Goal: Answer question/provide support: Share knowledge or assist other users

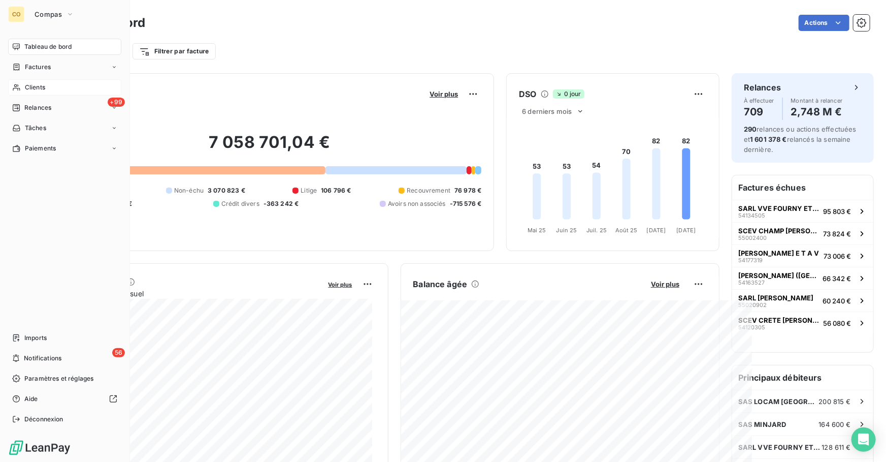
click at [43, 90] on span "Clients" at bounding box center [35, 87] width 20 height 9
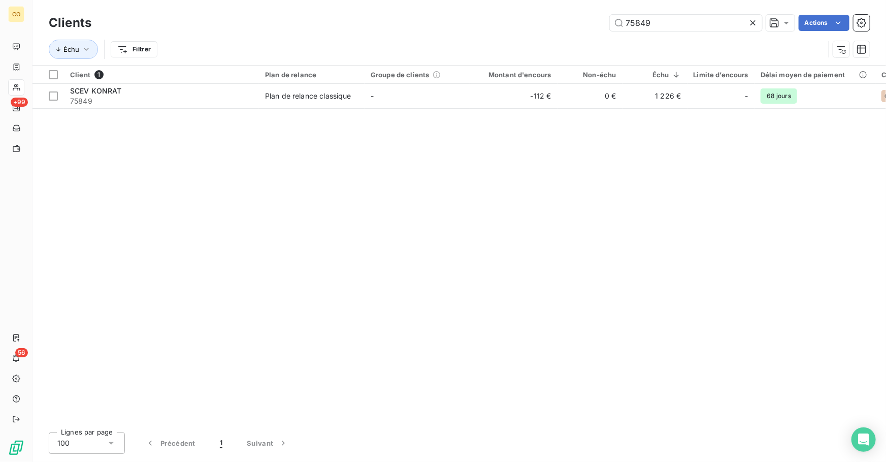
type input "75849"
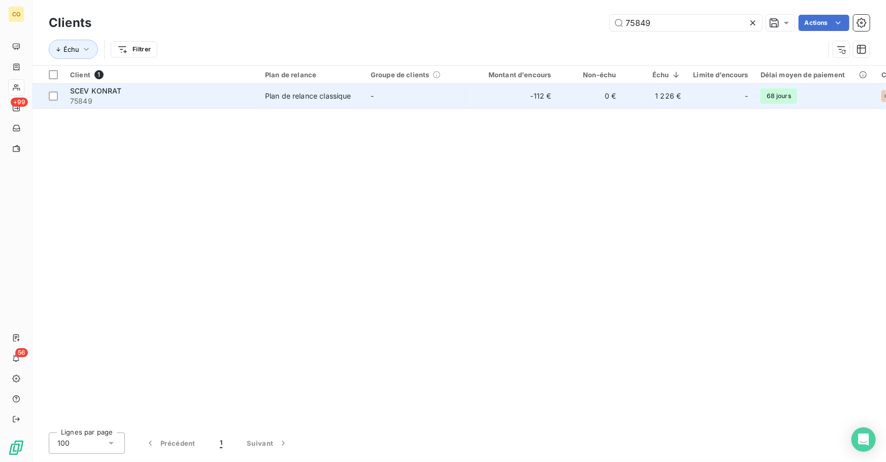
click at [330, 99] on div "Plan de relance classique" at bounding box center [308, 96] width 86 height 10
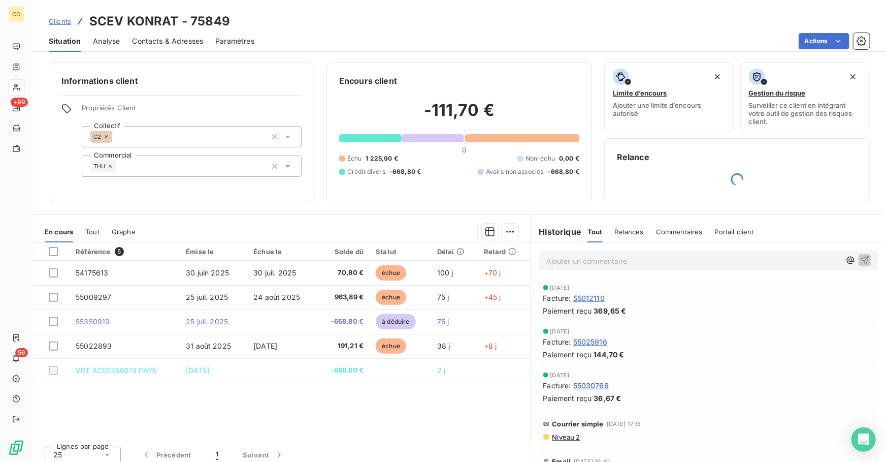
click at [89, 230] on span "Tout" at bounding box center [92, 232] width 14 height 8
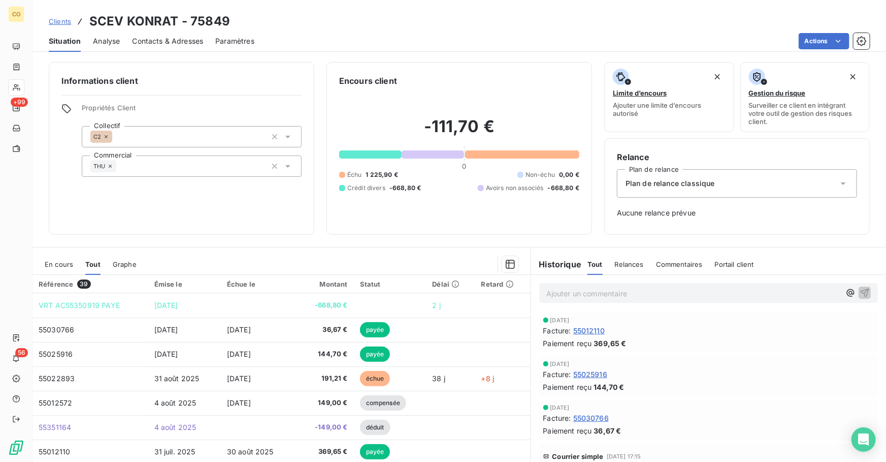
click at [50, 260] on span "En cours" at bounding box center [59, 264] width 28 height 8
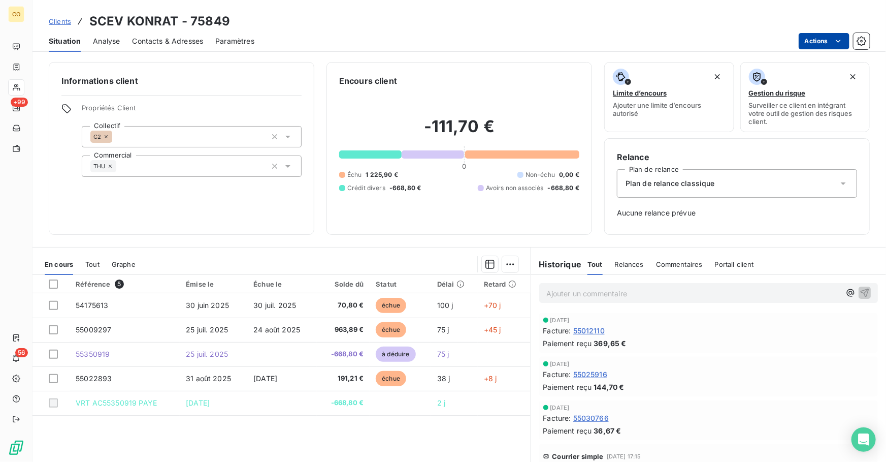
click at [570, 41] on html "CO +99 56 Clients SCEV KONRAT - 75849 Situation Analyse Contacts & Adresses Par…" at bounding box center [443, 231] width 886 height 462
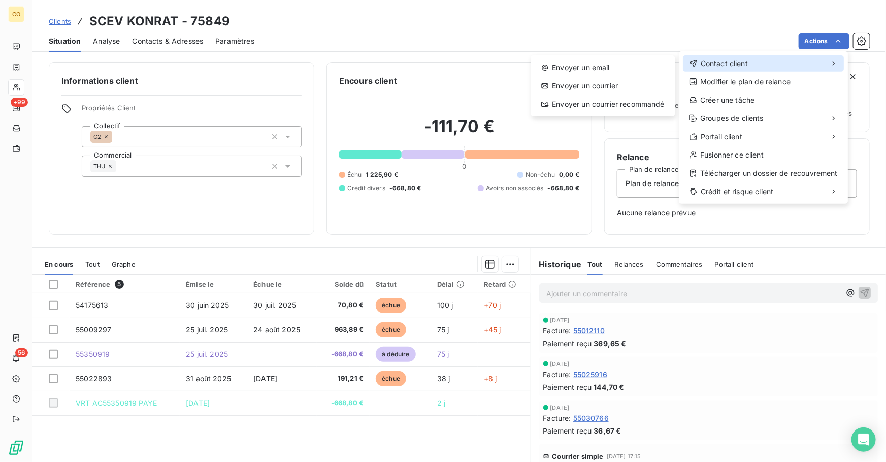
click at [570, 60] on div "Contact client" at bounding box center [763, 63] width 161 height 16
click at [570, 65] on span "Contact client" at bounding box center [724, 63] width 47 height 10
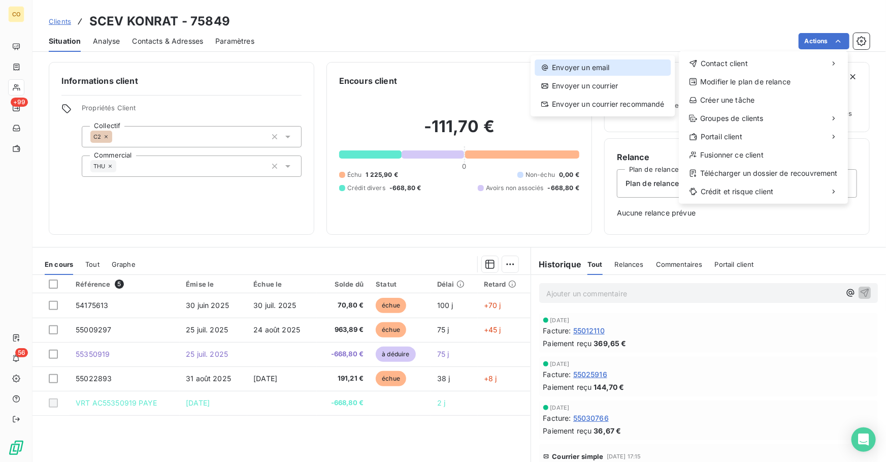
click at [570, 65] on div "Envoyer un email" at bounding box center [603, 67] width 136 height 16
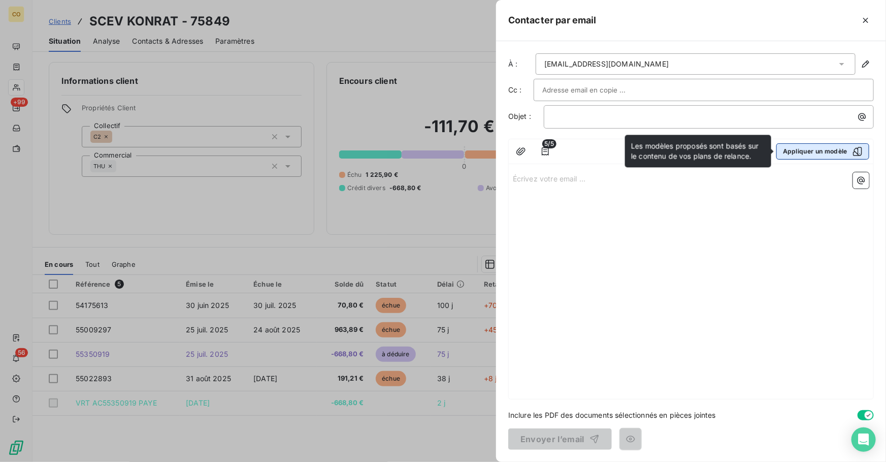
click at [570, 149] on button "Appliquer un modèle" at bounding box center [823, 151] width 93 height 16
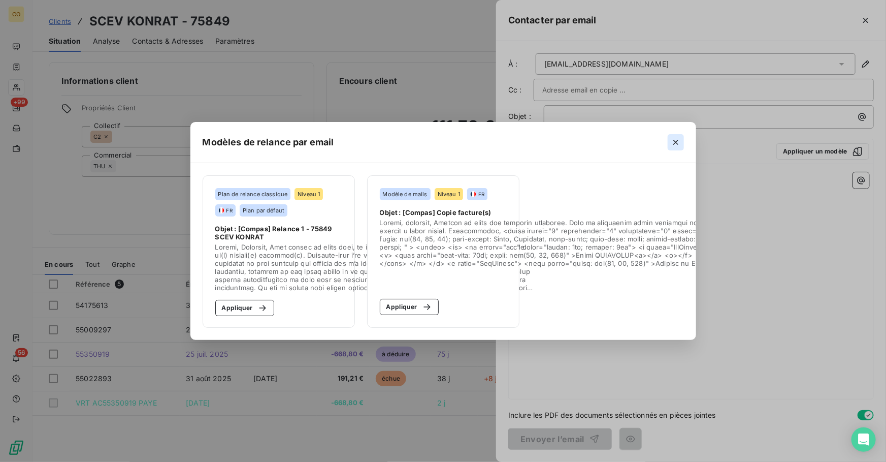
click at [570, 137] on icon "button" at bounding box center [676, 142] width 10 height 10
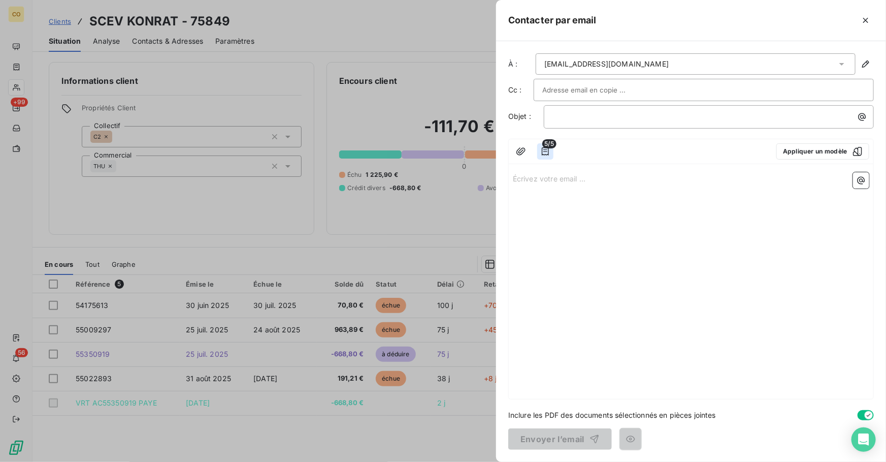
click at [550, 152] on icon "button" at bounding box center [545, 151] width 10 height 10
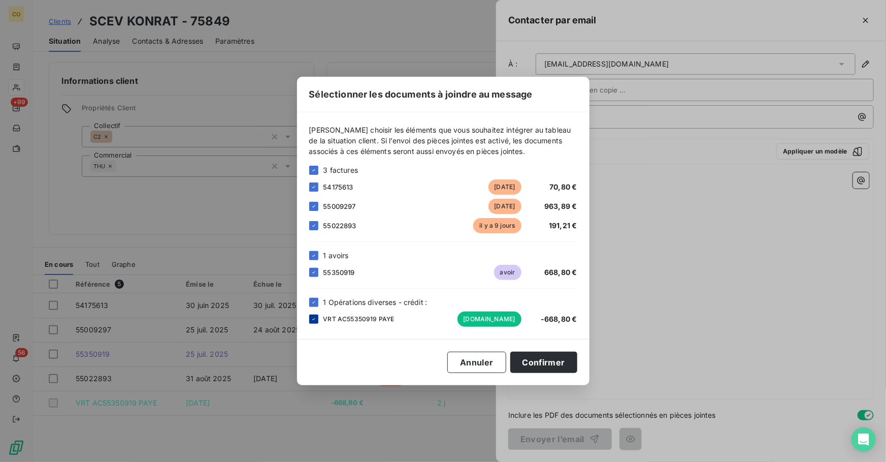
click at [312, 323] on div at bounding box center [313, 318] width 9 height 9
click at [557, 357] on button "Confirmer" at bounding box center [543, 361] width 67 height 21
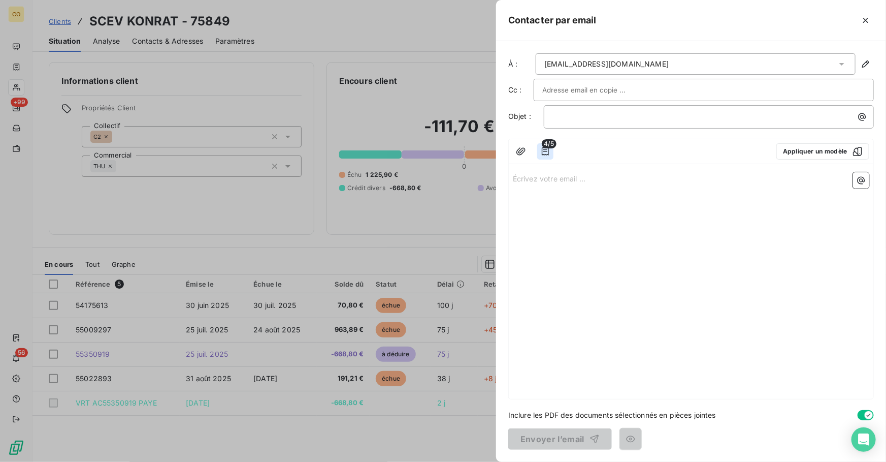
click at [549, 149] on icon "button" at bounding box center [545, 151] width 10 height 10
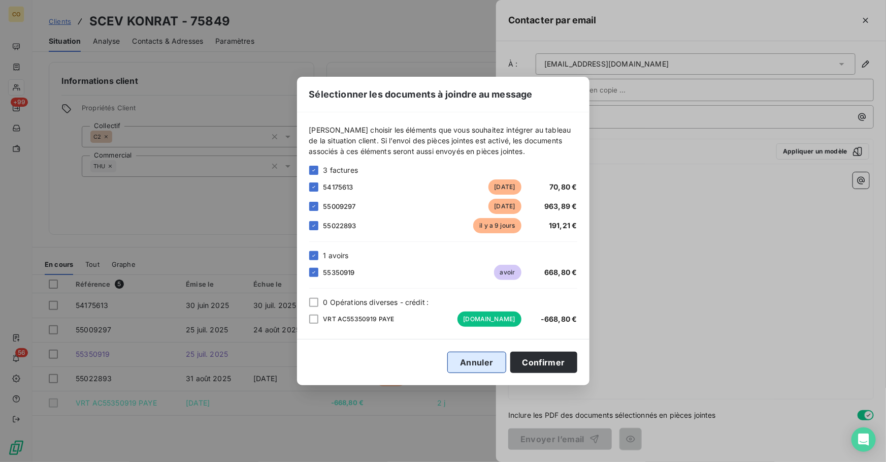
click at [482, 357] on button "Annuler" at bounding box center [476, 361] width 58 height 21
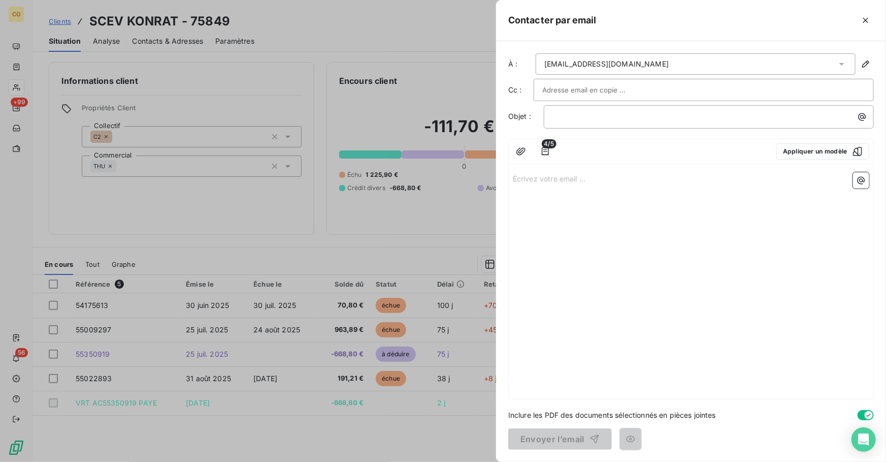
click at [542, 183] on p "Écrivez votre email ... ﻿" at bounding box center [691, 178] width 357 height 12
drag, startPoint x: 599, startPoint y: 177, endPoint x: 477, endPoint y: 183, distance: 121.5
click at [477, 357] on div "Contacter par email À : [EMAIL_ADDRESS][DOMAIN_NAME] Cc : Objet : ﻿ 4/5 Appliqu…" at bounding box center [443, 462] width 886 height 0
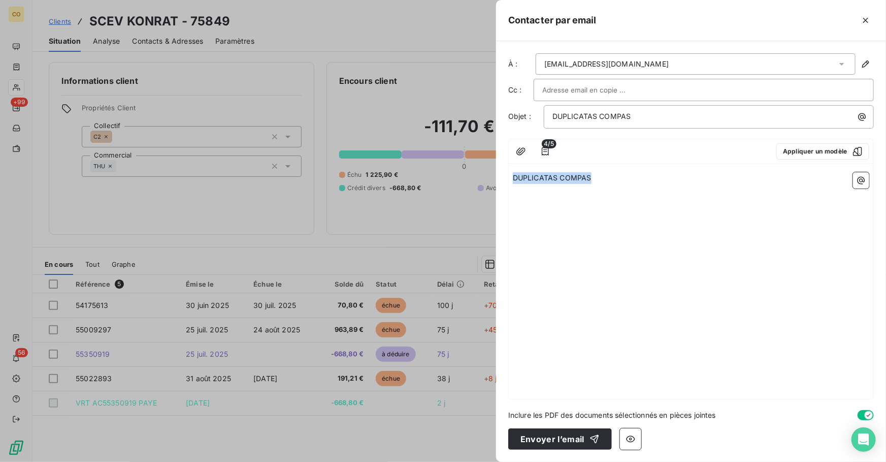
click at [570, 181] on p "DUPLICATAS COMPAS" at bounding box center [691, 178] width 357 height 12
drag, startPoint x: 603, startPoint y: 181, endPoint x: 361, endPoint y: 173, distance: 242.4
click at [361, 357] on div "Contacter par email À : [EMAIL_ADDRESS][DOMAIN_NAME] Cc : Objet : DUPLICATAS CO…" at bounding box center [443, 462] width 886 height 0
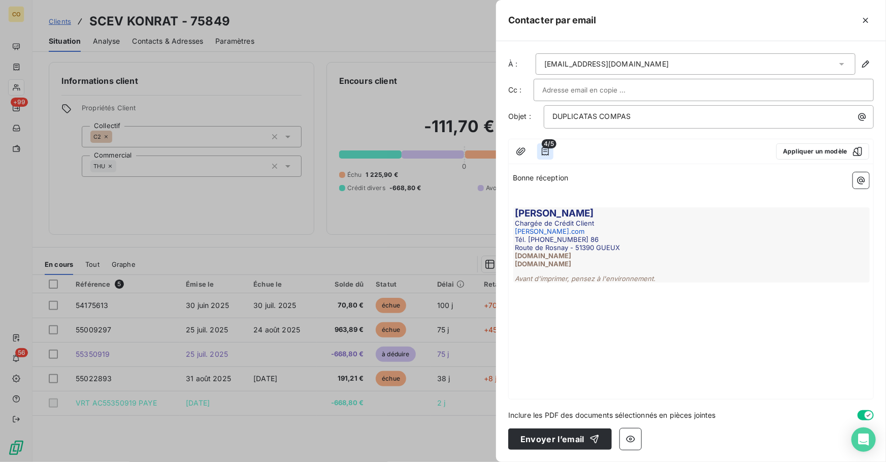
click at [552, 153] on button "button" at bounding box center [545, 151] width 16 height 16
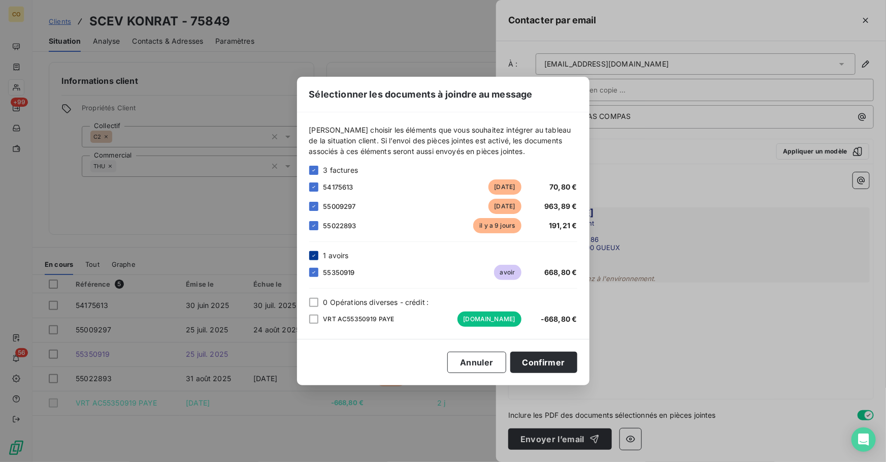
click at [314, 255] on icon at bounding box center [313, 255] width 3 height 2
click at [546, 357] on button "Confirmer" at bounding box center [543, 361] width 67 height 21
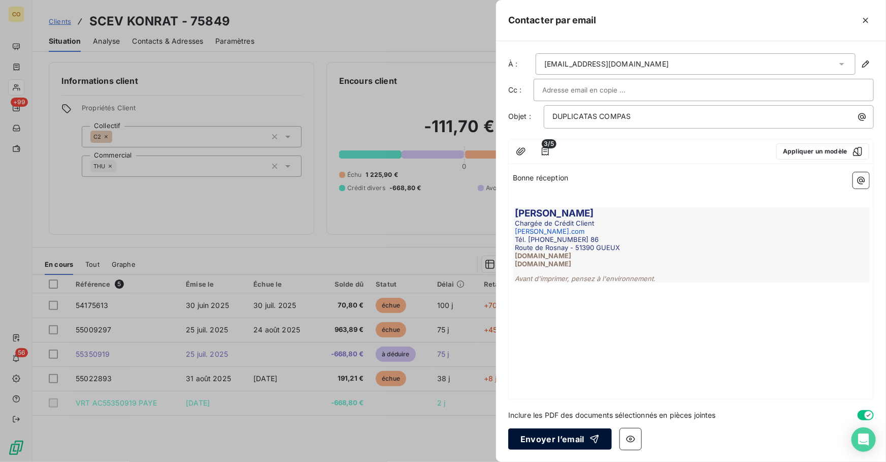
click at [566, 357] on button "Envoyer l’email" at bounding box center [560, 438] width 104 height 21
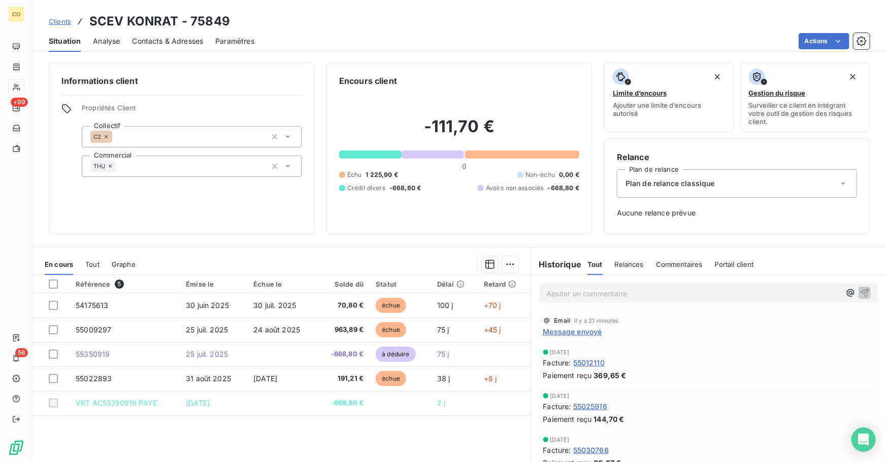
click at [60, 18] on span "Clients" at bounding box center [60, 21] width 22 height 8
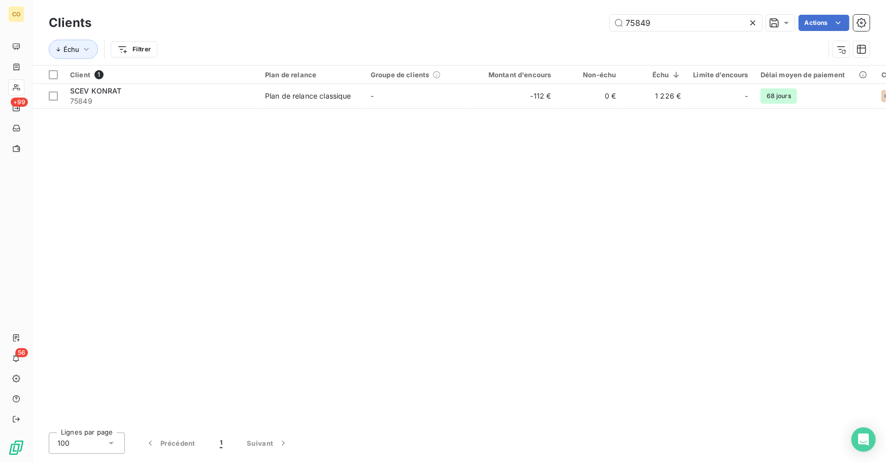
drag, startPoint x: 658, startPoint y: 20, endPoint x: 484, endPoint y: 7, distance: 175.3
click at [484, 7] on div "Clients 75849 Actions Échu Filtrer" at bounding box center [460, 32] width 854 height 65
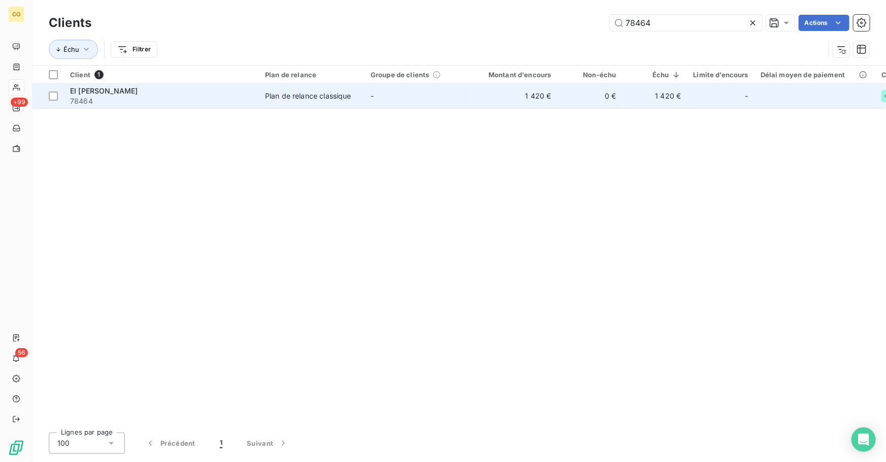
type input "78464"
click at [457, 101] on td "-" at bounding box center [418, 96] width 106 height 24
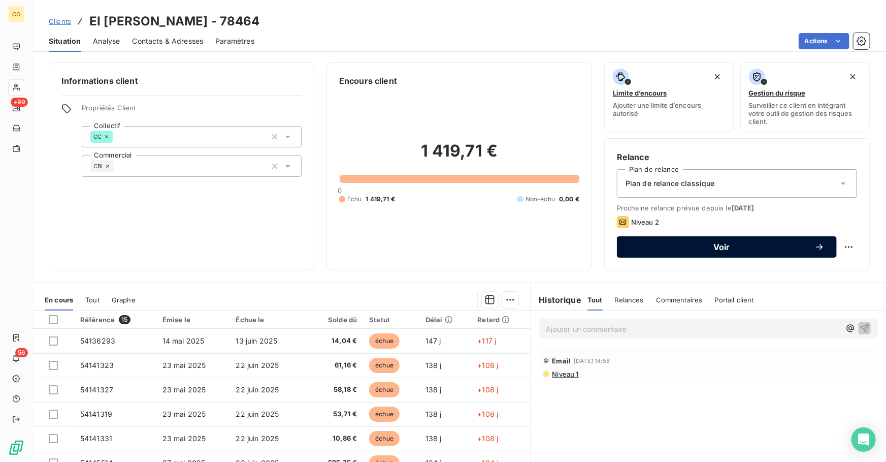
click at [570, 242] on div "Voir" at bounding box center [727, 247] width 196 height 10
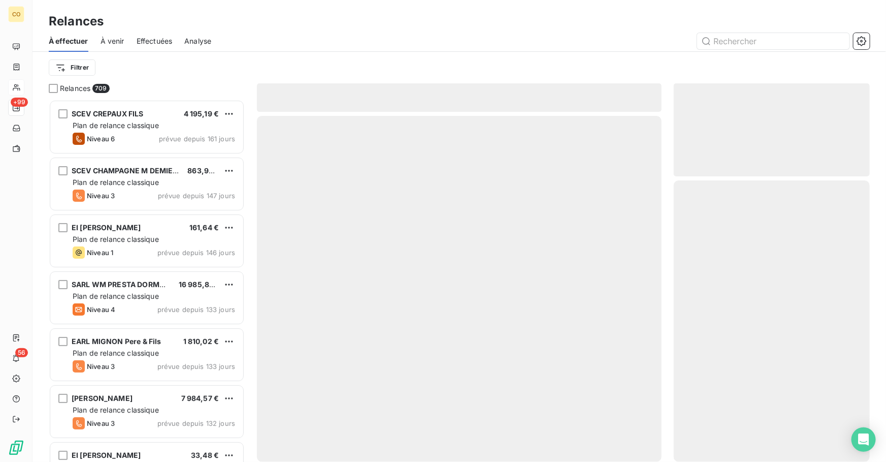
scroll to position [356, 189]
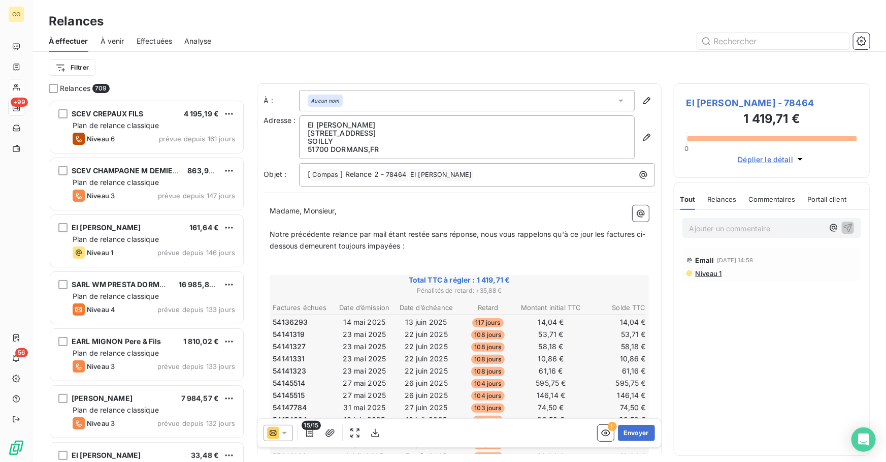
click at [537, 240] on p "Notre précédente relance par mail étant restée sans réponse, nous vous rappelon…" at bounding box center [459, 240] width 379 height 23
click at [570, 357] on button "Envoyer" at bounding box center [636, 433] width 37 height 16
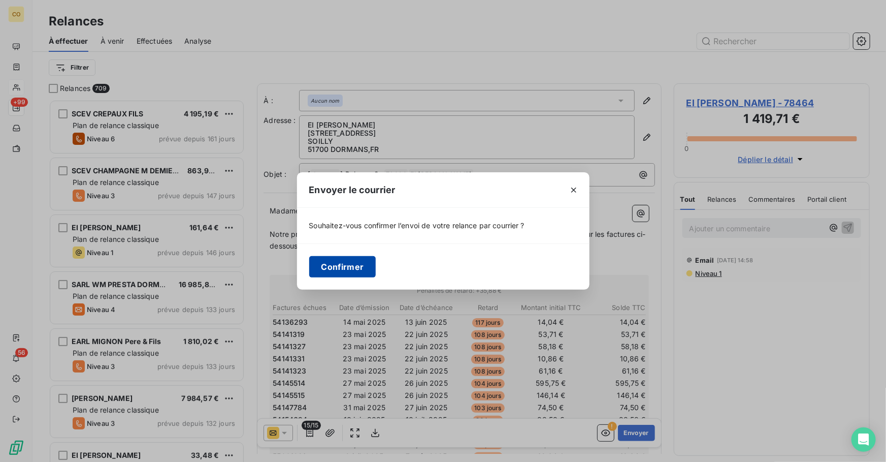
click at [343, 269] on button "Confirmer" at bounding box center [342, 266] width 67 height 21
